Goal: Task Accomplishment & Management: Use online tool/utility

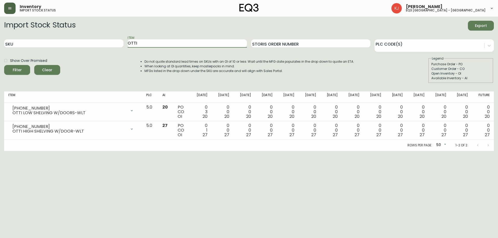
click at [4, 12] on button "button" at bounding box center [9, 8] width 11 height 11
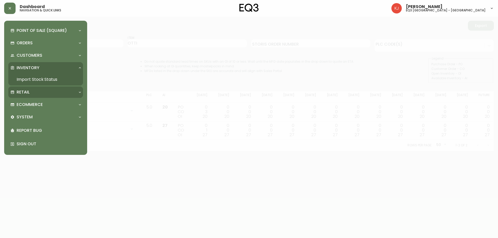
click at [36, 95] on div "Retail" at bounding box center [42, 92] width 65 height 6
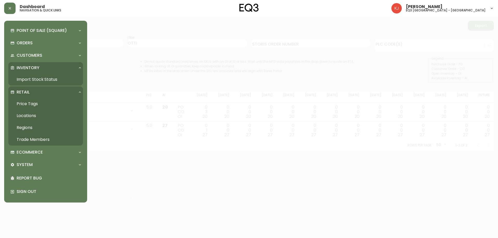
click at [34, 102] on link "Price Tags" at bounding box center [45, 104] width 75 height 12
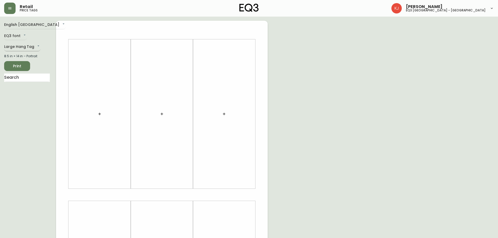
click at [29, 48] on body "Retail price tags [PERSON_NAME] eq3 [GEOGRAPHIC_DATA] - [GEOGRAPHIC_DATA] Engli…" at bounding box center [249, 184] width 498 height 369
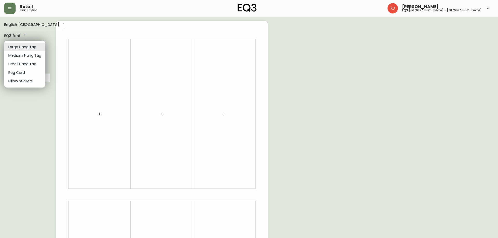
click at [33, 63] on li "Small Hang Tag" at bounding box center [24, 64] width 41 height 9
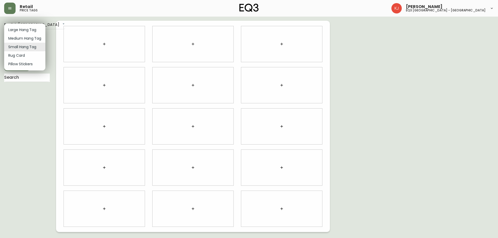
click at [35, 48] on body "Retail price tags Kevin Jobin eq3 montréal - griffintown English Canada en_CA E…" at bounding box center [249, 116] width 498 height 232
click at [28, 36] on li "Medium Hang Tag" at bounding box center [24, 38] width 41 height 9
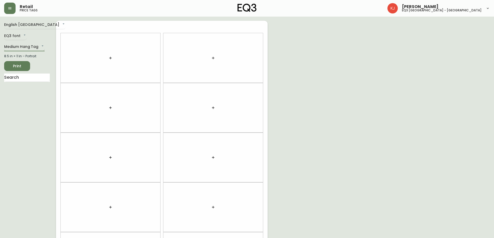
click at [33, 48] on body "Retail price tags Kevin Jobin eq3 montréal - griffintown English Canada en_CA E…" at bounding box center [247, 147] width 494 height 294
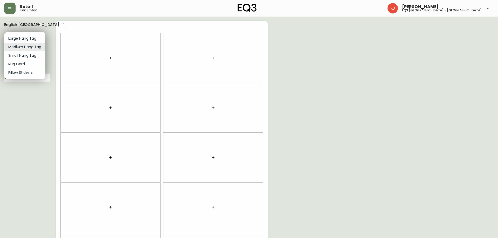
click at [28, 63] on li "Rug Card" at bounding box center [24, 64] width 41 height 9
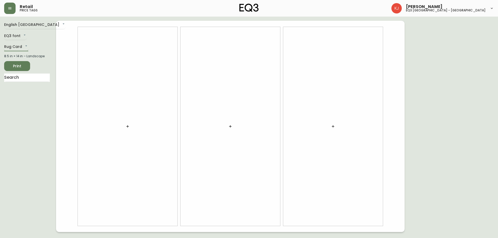
click at [23, 48] on body "Retail price tags Kevin Jobin eq3 montréal - griffintown English Canada en_CA E…" at bounding box center [249, 116] width 498 height 232
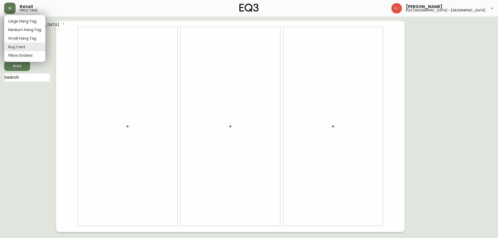
click at [27, 54] on li "Pillow Stickers" at bounding box center [24, 55] width 41 height 9
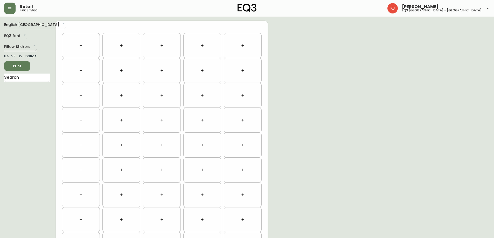
click at [23, 44] on body "Retail price tags Kevin Jobin eq3 montréal - griffintown English Canada en_CA E…" at bounding box center [247, 147] width 494 height 294
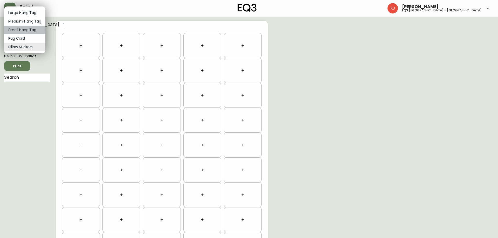
click at [24, 29] on li "Small Hang Tag" at bounding box center [24, 30] width 41 height 9
type input "small"
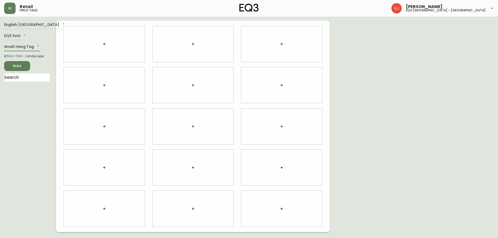
click at [100, 44] on button "button" at bounding box center [104, 44] width 10 height 10
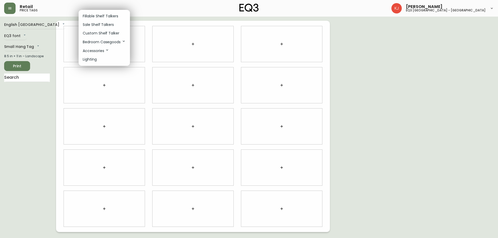
click at [101, 32] on p "Custom Shelf Talker" at bounding box center [101, 33] width 37 height 5
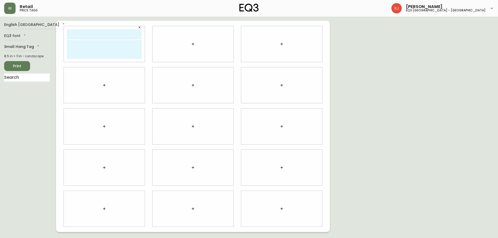
click at [101, 34] on input "text" at bounding box center [104, 34] width 75 height 10
type input "HUSSEIN BERRY"
click at [104, 50] on textarea at bounding box center [104, 49] width 75 height 19
click at [115, 40] on div "HUSSEIN BERRY CONSULTANT EN DESIGN hberry@eq3.com" at bounding box center [104, 44] width 81 height 36
click at [115, 41] on textarea "CONSULTANT EN DESIGN hberry@eq3.com" at bounding box center [104, 49] width 75 height 19
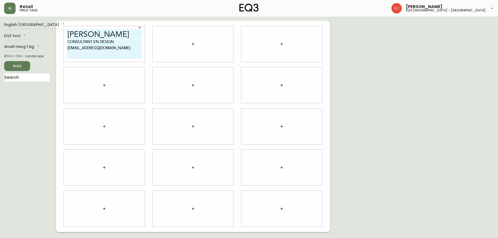
type textarea "CONSULTANT EN DESIGN hberry@eq3.com"
click at [130, 31] on input "HUSSEIN BERRY" at bounding box center [104, 34] width 75 height 10
drag, startPoint x: 129, startPoint y: 33, endPoint x: 63, endPoint y: 41, distance: 65.5
click at [63, 41] on div "HUSSEIN BERRY CONSULTANT EN DESIGN hberry@eq3.com" at bounding box center [104, 44] width 89 height 41
click at [197, 30] on div at bounding box center [192, 44] width 81 height 36
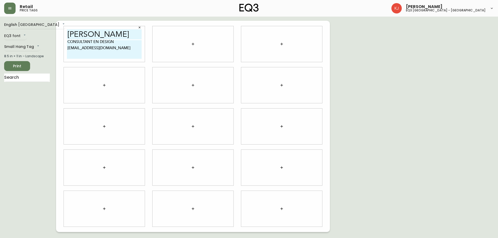
click at [193, 42] on icon "button" at bounding box center [193, 44] width 4 height 4
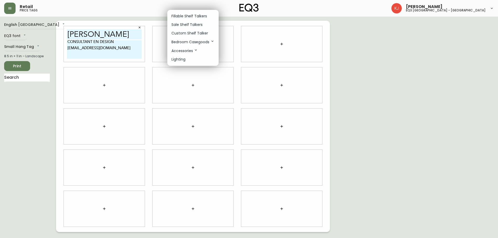
click at [187, 31] on p "Custom Shelf Talker" at bounding box center [189, 33] width 37 height 5
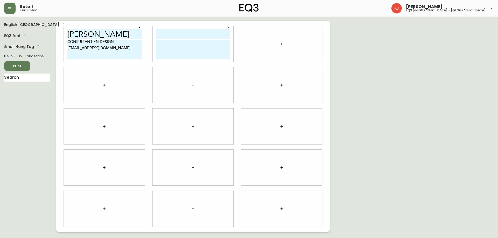
click at [185, 33] on input "text" at bounding box center [192, 34] width 75 height 10
paste input "HUSSEIN BERRY"
type input "HUSSEIN BERRY"
click at [283, 34] on div at bounding box center [281, 44] width 81 height 36
click at [281, 49] on button "button" at bounding box center [281, 44] width 10 height 10
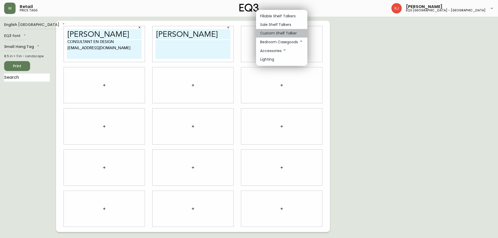
click at [273, 33] on p "Custom Shelf Talker" at bounding box center [278, 33] width 37 height 5
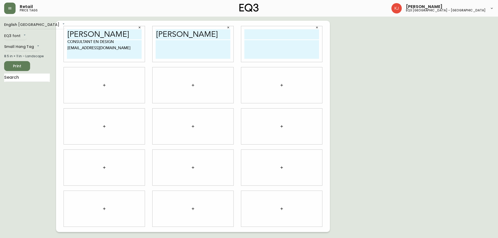
click at [264, 35] on input "text" at bounding box center [281, 34] width 75 height 10
paste input "HUSSEIN BERRY"
type input "HUSSEIN BERRY"
click at [98, 76] on div at bounding box center [104, 85] width 81 height 36
click at [104, 86] on icon "button" at bounding box center [104, 85] width 4 height 4
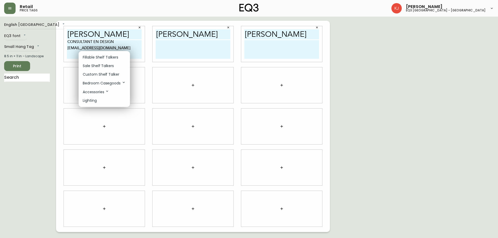
drag, startPoint x: 70, startPoint y: 77, endPoint x: 73, endPoint y: 81, distance: 4.6
click at [71, 77] on div at bounding box center [249, 119] width 498 height 238
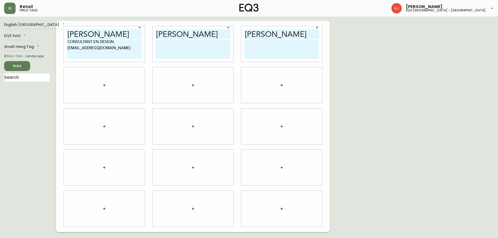
click at [110, 79] on div at bounding box center [104, 85] width 81 height 36
click at [103, 87] on button "button" at bounding box center [104, 85] width 10 height 10
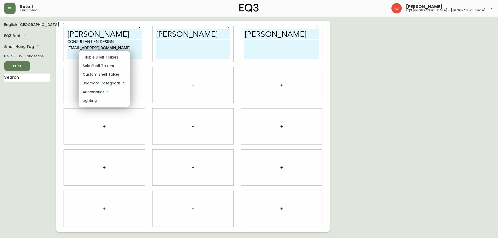
click at [96, 73] on p "Custom Shelf Talker" at bounding box center [101, 74] width 37 height 5
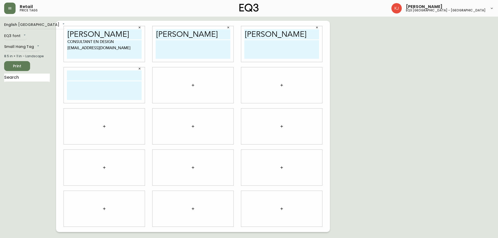
click at [93, 76] on input "text" at bounding box center [104, 75] width 75 height 10
paste input "HUSSEIN BERRY"
type input "HUSSEIN BERRY"
click at [180, 73] on div at bounding box center [192, 85] width 81 height 36
click at [188, 87] on div at bounding box center [192, 85] width 81 height 36
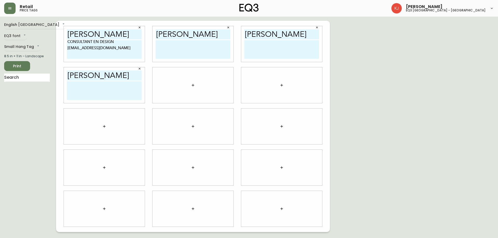
click at [190, 86] on button "button" at bounding box center [193, 85] width 10 height 10
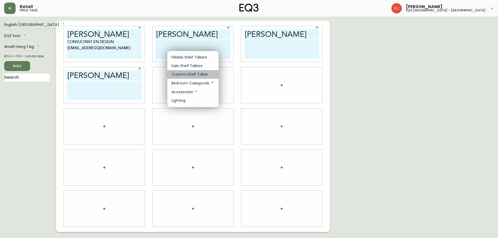
click at [188, 72] on p "Custom Shelf Talker" at bounding box center [189, 74] width 37 height 5
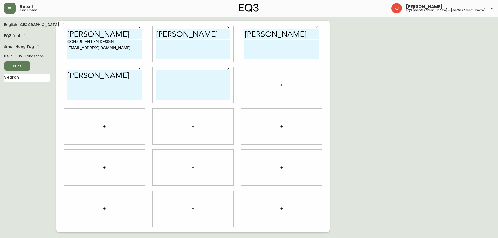
click at [179, 76] on input "text" at bounding box center [192, 75] width 75 height 10
paste input "HUSSEIN BERRY"
type input "HUSSEIN BERRY"
click at [261, 74] on div at bounding box center [281, 85] width 81 height 36
click at [272, 76] on div at bounding box center [281, 85] width 81 height 36
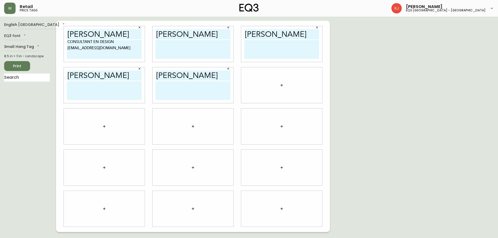
click at [280, 85] on icon "button" at bounding box center [281, 85] width 4 height 4
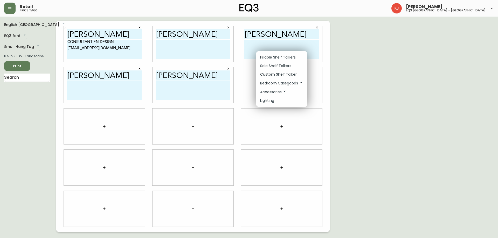
click at [272, 73] on p "Custom Shelf Talker" at bounding box center [278, 74] width 37 height 5
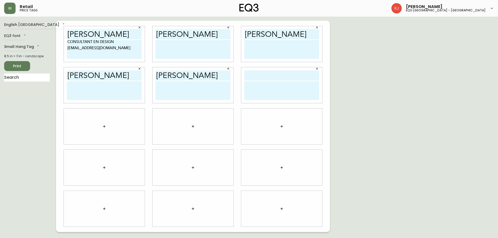
click at [275, 73] on input "text" at bounding box center [281, 75] width 75 height 10
paste input "HUSSEIN BERRY"
type input "HUSSEIN BERRY"
click at [108, 121] on div at bounding box center [104, 127] width 81 height 36
click at [105, 125] on icon "button" at bounding box center [104, 126] width 4 height 4
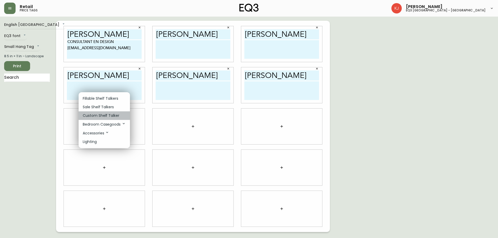
click at [101, 111] on li "Custom Shelf Talker" at bounding box center [104, 115] width 51 height 9
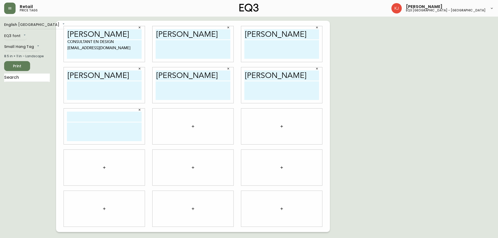
click at [102, 115] on input "text" at bounding box center [104, 117] width 75 height 10
paste input "HUSSEIN BERRY"
type input "HUSSEIN BERRY"
click at [187, 120] on div at bounding box center [192, 127] width 81 height 36
drag, startPoint x: 187, startPoint y: 123, endPoint x: 191, endPoint y: 125, distance: 3.9
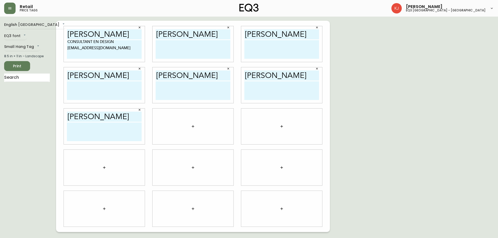
click at [190, 124] on div at bounding box center [192, 127] width 81 height 36
click at [195, 126] on button "button" at bounding box center [193, 126] width 10 height 10
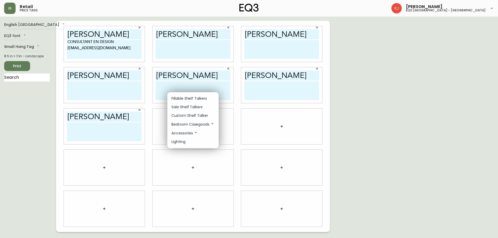
click at [189, 118] on p "Custom Shelf Talker" at bounding box center [189, 115] width 37 height 5
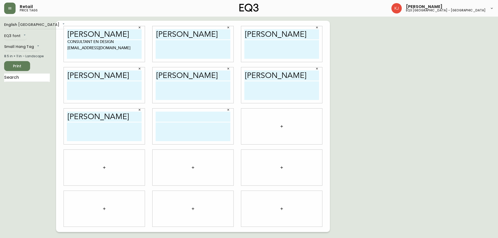
click at [189, 118] on input "text" at bounding box center [192, 117] width 75 height 10
paste input "HUSSEIN BERRY"
type input "HUSSEIN BERRY"
click at [277, 128] on button "button" at bounding box center [281, 126] width 10 height 10
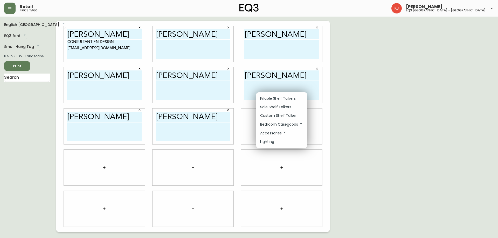
click at [273, 117] on p "Custom Shelf Talker" at bounding box center [278, 115] width 37 height 5
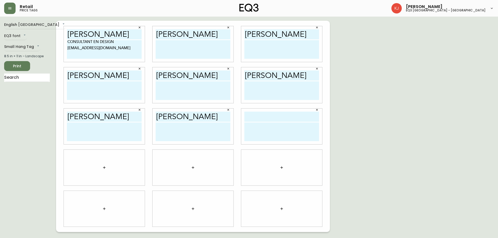
click at [272, 117] on input "text" at bounding box center [281, 117] width 75 height 10
paste input "HUSSEIN BERRY"
type input "HUSSEIN BERRY"
click at [104, 164] on button "button" at bounding box center [104, 167] width 10 height 10
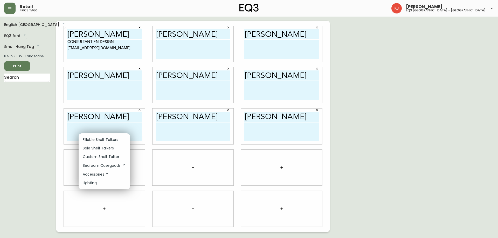
click at [100, 156] on p "Custom Shelf Talker" at bounding box center [101, 156] width 37 height 5
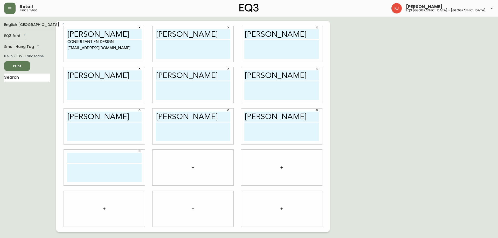
click at [100, 156] on input "text" at bounding box center [104, 158] width 75 height 10
paste input "HUSSEIN BERRY"
type input "HUSSEIN BERRY"
click at [185, 159] on div at bounding box center [192, 168] width 81 height 36
click at [192, 166] on icon "button" at bounding box center [193, 168] width 4 height 4
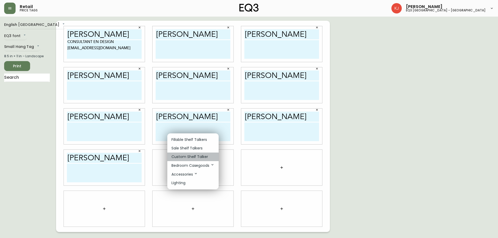
click at [187, 155] on p "Custom Shelf Talker" at bounding box center [189, 156] width 37 height 5
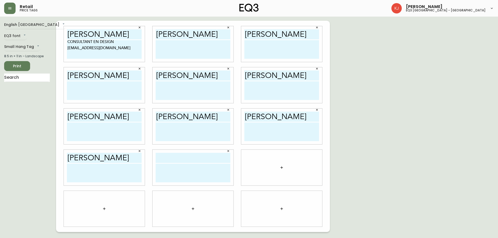
drag, startPoint x: 187, startPoint y: 155, endPoint x: 181, endPoint y: 157, distance: 6.5
click at [181, 157] on input "text" at bounding box center [192, 158] width 75 height 10
paste input "HUSSEIN BERRY"
type input "HUSSEIN BERRY"
click at [282, 170] on button "button" at bounding box center [281, 167] width 10 height 10
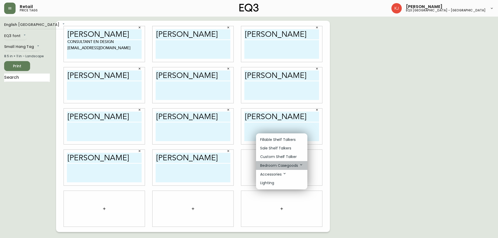
click at [282, 168] on p "Bedroom Casegoods" at bounding box center [281, 166] width 43 height 6
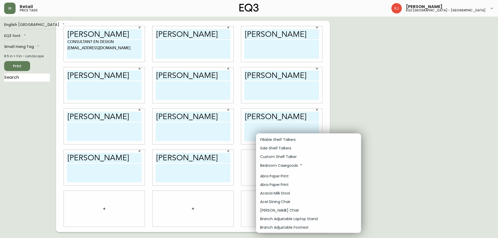
click at [279, 155] on p "Custom Shelf Talker" at bounding box center [278, 156] width 37 height 5
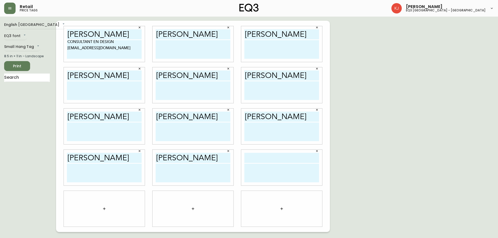
click at [274, 157] on input "text" at bounding box center [281, 158] width 75 height 10
paste input "HUSSEIN BERRY"
type input "HUSSEIN BERRY"
click at [106, 210] on button "button" at bounding box center [104, 209] width 10 height 10
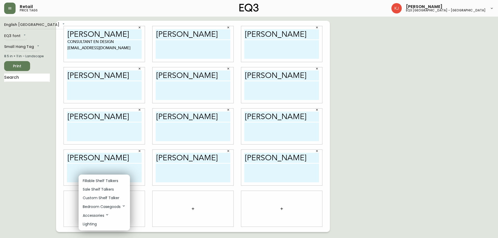
click at [108, 198] on p "Custom Shelf Talker" at bounding box center [101, 197] width 37 height 5
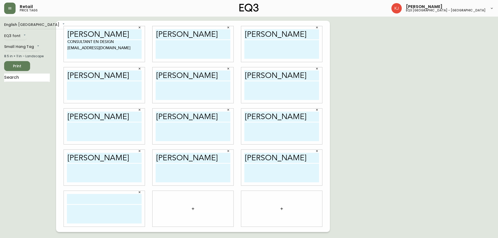
click at [105, 195] on input "text" at bounding box center [104, 199] width 75 height 10
paste input "HUSSEIN BERRY"
type input "HUSSEIN BERRY"
click at [192, 210] on icon "button" at bounding box center [193, 209] width 4 height 4
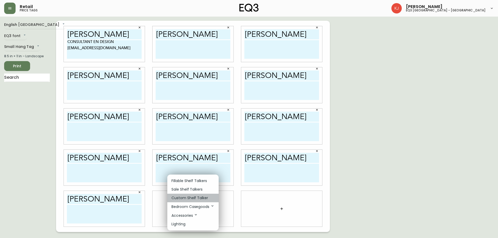
click at [184, 196] on p "Custom Shelf Talker" at bounding box center [189, 197] width 37 height 5
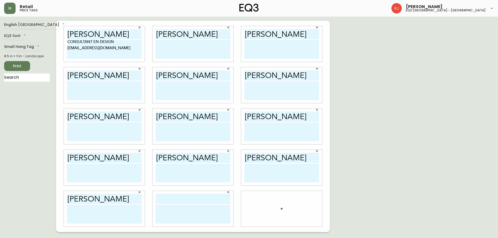
click at [183, 196] on input "text" at bounding box center [192, 199] width 75 height 10
paste input "HUSSEIN BERRY"
type input "HUSSEIN BERRY"
click at [283, 215] on div at bounding box center [281, 209] width 81 height 36
click at [281, 210] on icon "button" at bounding box center [281, 209] width 4 height 4
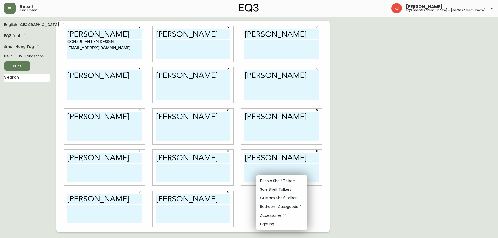
click at [277, 194] on li "Custom Shelf Talker" at bounding box center [281, 198] width 51 height 9
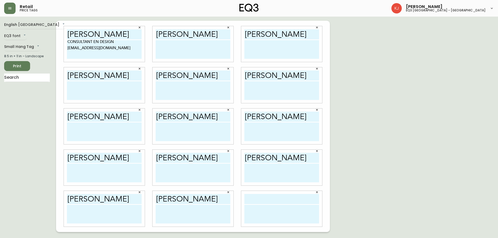
click at [266, 196] on input "text" at bounding box center [281, 199] width 75 height 10
paste input "HUSSEIN BERRY"
type input "HUSSEIN BERRY"
drag, startPoint x: 107, startPoint y: 49, endPoint x: 64, endPoint y: 41, distance: 43.3
click at [64, 41] on div "HUSSEIN BERRY CONSULTANT EN DESIGN hberry@eq3.com" at bounding box center [104, 44] width 81 height 36
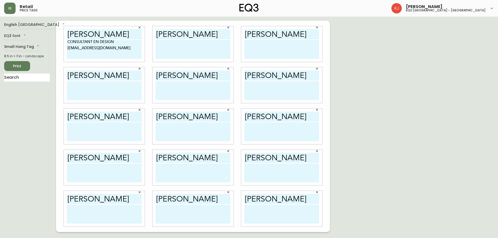
click at [174, 44] on textarea at bounding box center [192, 49] width 75 height 19
paste textarea "CONSULTANT EN DESIGN hberry@eq3.com"
type textarea "CONSULTANT EN DESIGN hberry@eq3.com"
click at [244, 54] on div "HUSSEIN BERRY" at bounding box center [281, 44] width 81 height 36
click at [251, 52] on textarea at bounding box center [281, 49] width 75 height 19
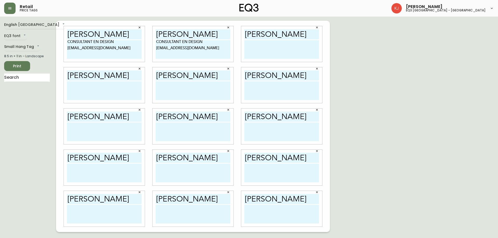
paste textarea "CONSULTANT EN DESIGN hberry@eq3.com"
type textarea "CONSULTANT EN DESIGN hberry@eq3.com"
click at [103, 92] on textarea at bounding box center [104, 90] width 75 height 19
paste textarea "CONSULTANT EN DESIGN hberry@eq3.com"
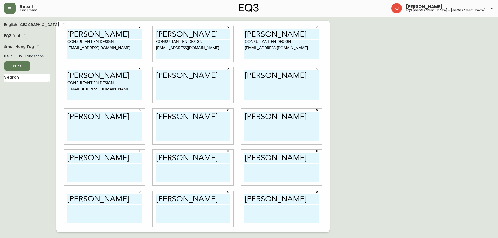
type textarea "CONSULTANT EN DESIGN hberry@eq3.com"
click at [189, 89] on textarea at bounding box center [192, 90] width 75 height 19
paste textarea "CONSULTANT EN DESIGN hberry@eq3.com"
type textarea "CONSULTANT EN DESIGN hberry@eq3.com"
click at [257, 88] on textarea at bounding box center [281, 90] width 75 height 19
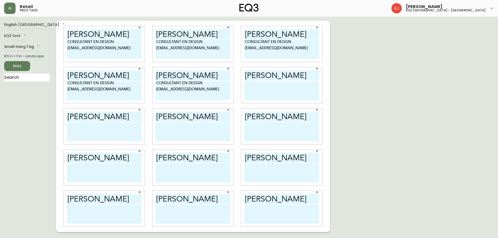
paste textarea "CONSULTANT EN DESIGN hberry@eq3.com"
type textarea "CONSULTANT EN DESIGN hberry@eq3.com"
click at [121, 129] on textarea at bounding box center [104, 132] width 75 height 19
paste textarea "CONSULTANT EN DESIGN hberry@eq3.com"
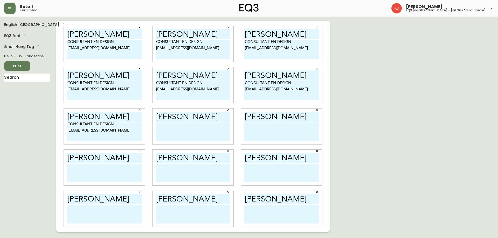
type textarea "CONSULTANT EN DESIGN hberry@eq3.com"
click at [167, 129] on textarea at bounding box center [192, 132] width 75 height 19
paste textarea "CONSULTANT EN DESIGN hberry@eq3.com"
type textarea "CONSULTANT EN DESIGN hberry@eq3.com"
click at [268, 133] on textarea at bounding box center [281, 132] width 75 height 19
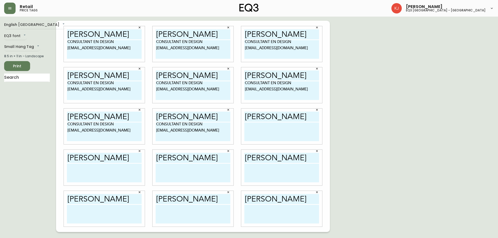
paste textarea "CONSULTANT EN DESIGN hberry@eq3.com"
type textarea "CONSULTANT EN DESIGN hberry@eq3.com"
click at [117, 167] on textarea at bounding box center [104, 173] width 75 height 19
paste textarea "CONSULTANT EN DESIGN hberry@eq3.com"
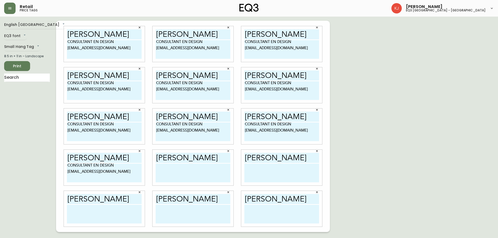
type textarea "CONSULTANT EN DESIGN hberry@eq3.com"
click at [181, 176] on textarea at bounding box center [192, 173] width 75 height 19
paste textarea "CONSULTANT EN DESIGN hberry@eq3.com"
type textarea "CONSULTANT EN DESIGN hberry@eq3.com"
click at [253, 174] on textarea at bounding box center [281, 173] width 75 height 19
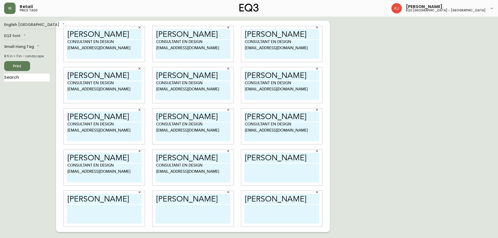
paste textarea "CONSULTANT EN DESIGN hberry@eq3.com"
type textarea "CONSULTANT EN DESIGN hberry@eq3.com"
click at [75, 211] on textarea at bounding box center [104, 214] width 75 height 19
paste textarea "CONSULTANT EN DESIGN hberry@eq3.com"
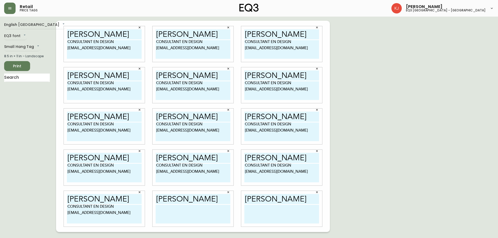
type textarea "CONSULTANT EN DESIGN hberry@eq3.com"
click at [164, 213] on textarea at bounding box center [192, 214] width 75 height 19
paste textarea "CONSULTANT EN DESIGN hberry@eq3.com"
type textarea "CONSULTANT EN DESIGN hberry@eq3.com"
click at [251, 217] on textarea at bounding box center [281, 214] width 75 height 19
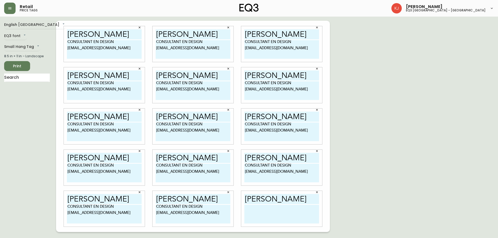
paste textarea "CONSULTANT EN DESIGN hberry@eq3.com"
type textarea "CONSULTANT EN DESIGN hberry@eq3.com"
click at [68, 41] on textarea "CONSULTANT EN DESIGN hberry@eq3.com" at bounding box center [104, 49] width 75 height 19
type textarea "CONSULTANT EN DESIGN hberry@eq3.com"
click at [157, 41] on textarea "CONSULTANT EN DESIGN hberry@eq3.com" at bounding box center [192, 49] width 75 height 19
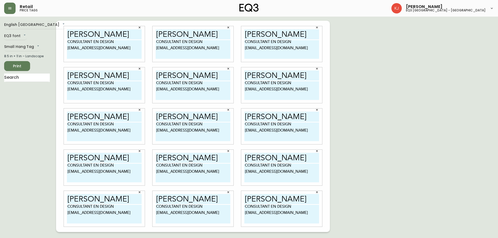
type textarea "CONSULTANT EN DESIGN hberry@eq3.com"
click at [244, 41] on textarea "CONSULTANT EN DESIGN hberry@eq3.com" at bounding box center [281, 49] width 75 height 19
type textarea "CONSULTANT EN DESIGN hberry@eq3.com"
click at [68, 84] on textarea "CONSULTANT EN DESIGN hberry@eq3.com" at bounding box center [104, 90] width 75 height 19
type textarea "CONSULTANT EN DESIGN hberry@eq3.com"
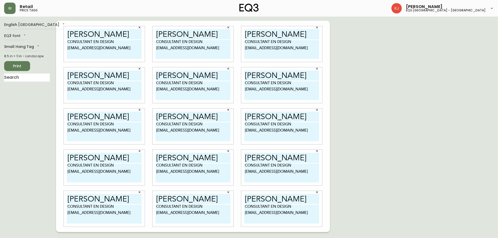
click at [157, 81] on textarea "CONSULTANT EN DESIGN hberry@eq3.com" at bounding box center [192, 90] width 75 height 19
type textarea "CONSULTANT EN DESIGN hberry@eq3.com"
click at [244, 82] on textarea "CONSULTANT EN DESIGN hberry@eq3.com" at bounding box center [281, 90] width 75 height 19
type textarea "CONSULTANT EN DESIGN hberry@eq3.com"
click at [68, 124] on textarea "CONSULTANT EN DESIGN hberry@eq3.com" at bounding box center [104, 132] width 75 height 19
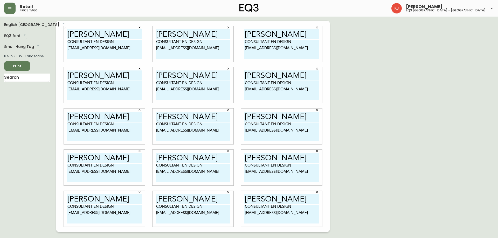
type textarea "CONSULTANT EN DESIGN hberry@eq3.com"
click at [155, 126] on textarea "CONSULTANT EN DESIGN hberry@eq3.com" at bounding box center [192, 132] width 75 height 19
click at [155, 124] on textarea "CONSULTANT EN DESIGN hberry@eq3.com" at bounding box center [192, 132] width 75 height 19
type textarea "CONSULTANT EN DESIGN hberry@eq3.com"
click at [245, 123] on textarea "CONSULTANT EN DESIGN hberry@eq3.com" at bounding box center [281, 132] width 75 height 19
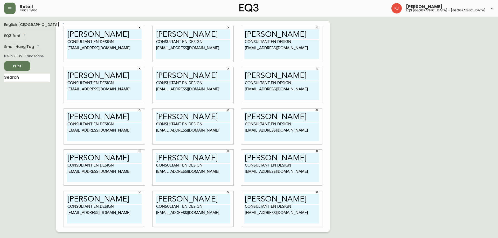
type textarea "CONSULTANT EN DESIGN hberry@eq3.com"
click at [24, 66] on span "Print" at bounding box center [17, 66] width 18 height 6
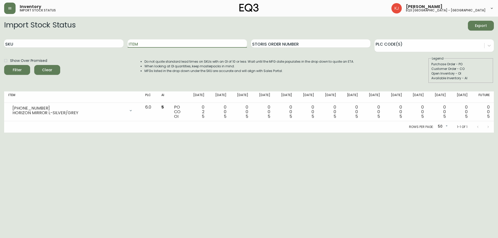
click at [45, 39] on div "SKU" at bounding box center [63, 43] width 119 height 17
click at [45, 43] on input "SKU" at bounding box center [63, 43] width 119 height 8
paste input "3020-845-15-A"
type input "3020-845-15-A"
click at [4, 65] on button "Filter" at bounding box center [17, 70] width 26 height 10
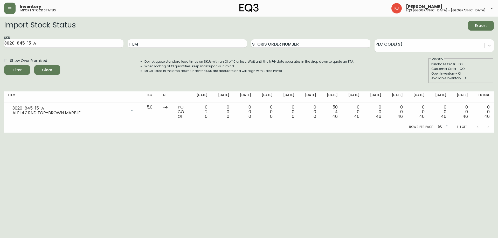
click at [374, 133] on html "Inventory import stock status [PERSON_NAME] eq3 [GEOGRAPHIC_DATA] - [GEOGRAPHIC…" at bounding box center [249, 66] width 498 height 133
